Goal: Check status: Check status

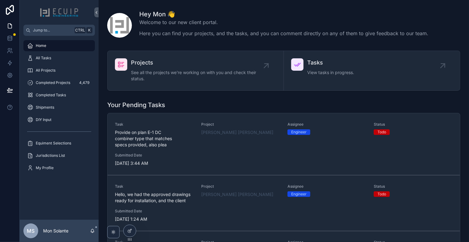
click at [56, 72] on div "All Projects" at bounding box center [59, 70] width 64 height 10
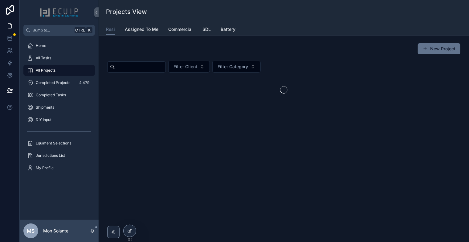
click at [134, 30] on span "Assigned To Me" at bounding box center [142, 29] width 34 height 6
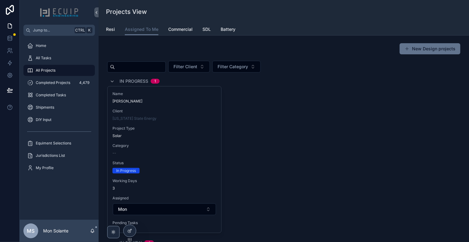
click at [193, 114] on div "Client [US_STATE] State Energy" at bounding box center [165, 115] width 104 height 12
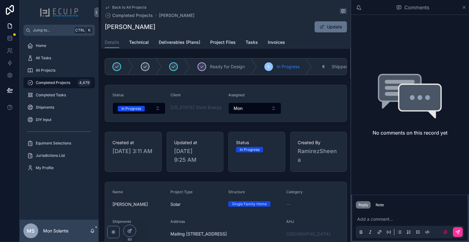
click at [151, 112] on button "In Progress" at bounding box center [139, 108] width 53 height 12
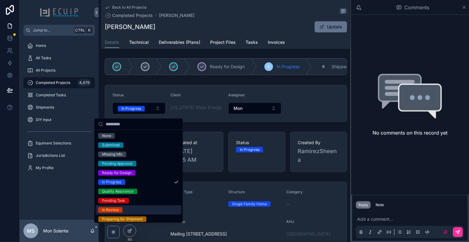
click at [138, 211] on div "In Review" at bounding box center [139, 209] width 86 height 9
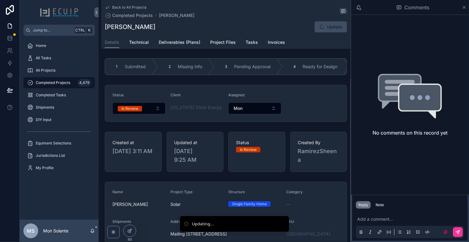
click at [56, 71] on div "All Projects" at bounding box center [59, 70] width 64 height 10
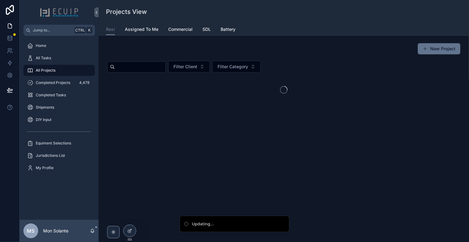
click at [146, 27] on span "Assigned To Me" at bounding box center [142, 29] width 34 height 6
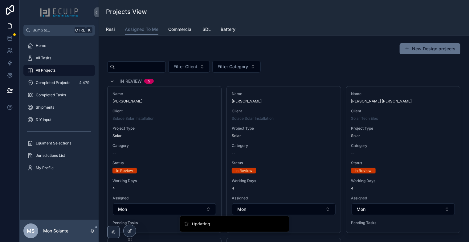
click at [147, 28] on span "Assigned To Me" at bounding box center [142, 29] width 34 height 6
